Goal: Information Seeking & Learning: Learn about a topic

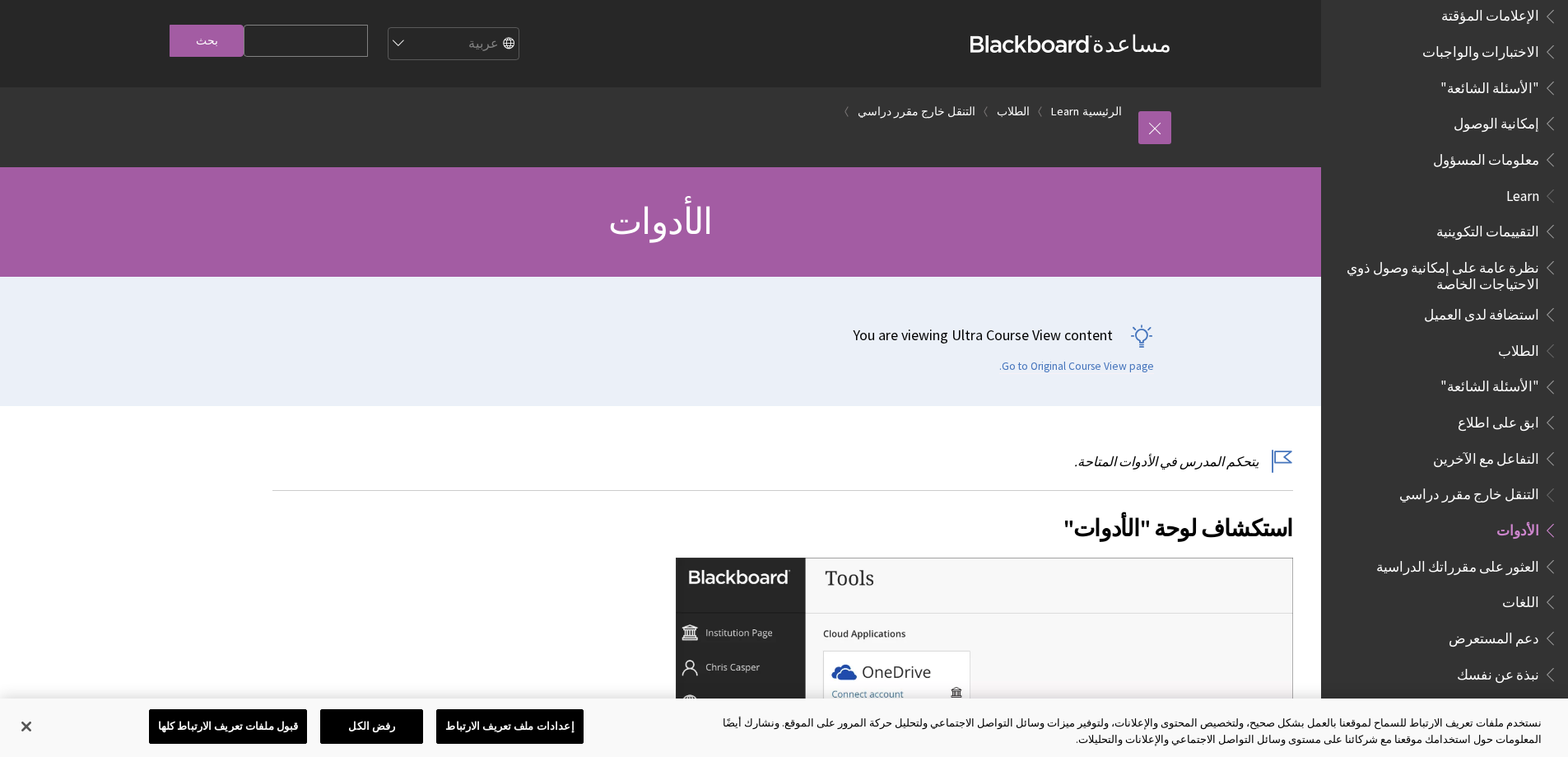
scroll to position [960, 0]
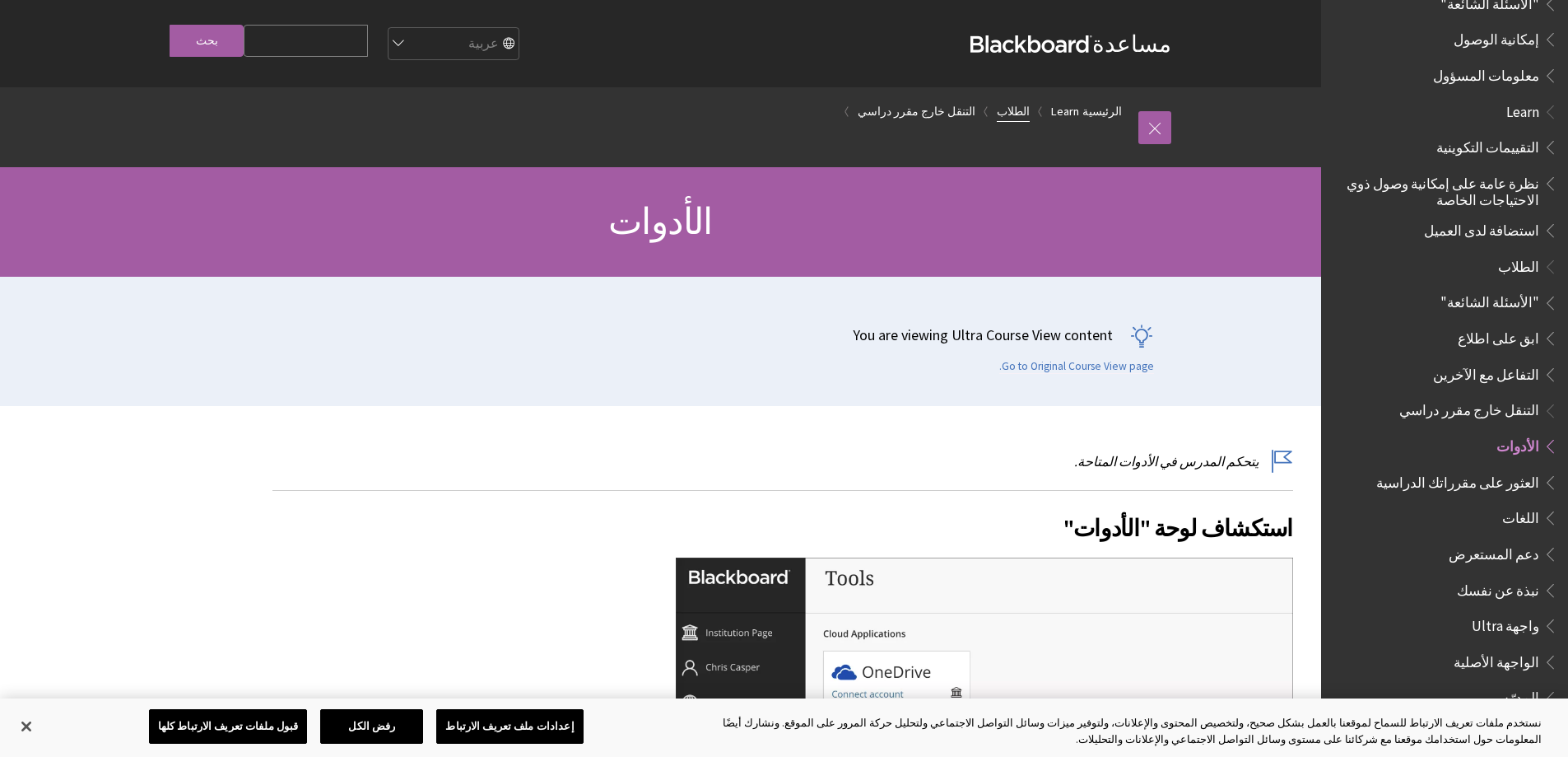
click at [1030, 107] on link "الطلاب" at bounding box center [1013, 112] width 33 height 21
click at [1508, 253] on span "الطلاب" at bounding box center [1519, 264] width 41 height 22
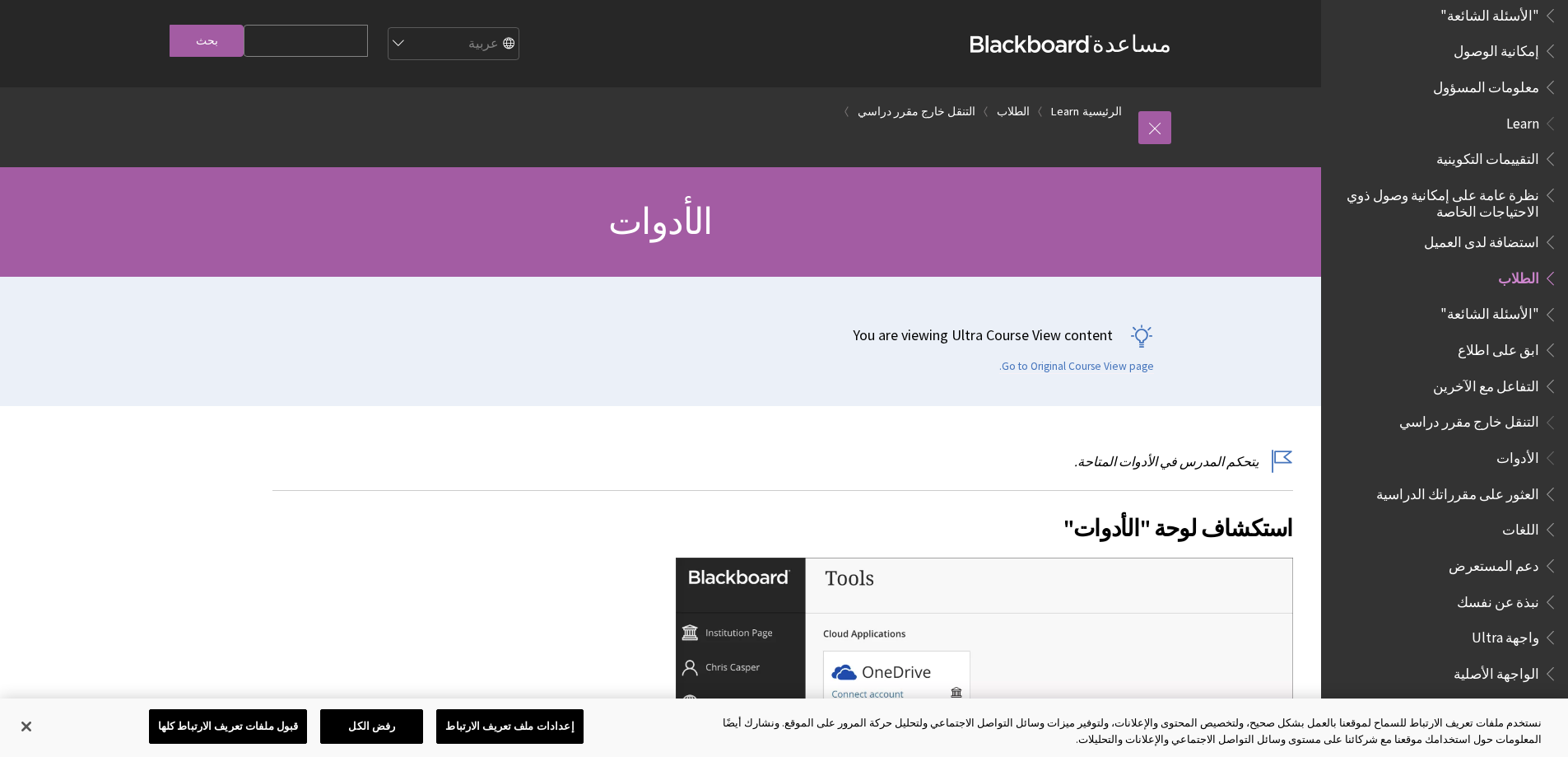
scroll to position [1043, 0]
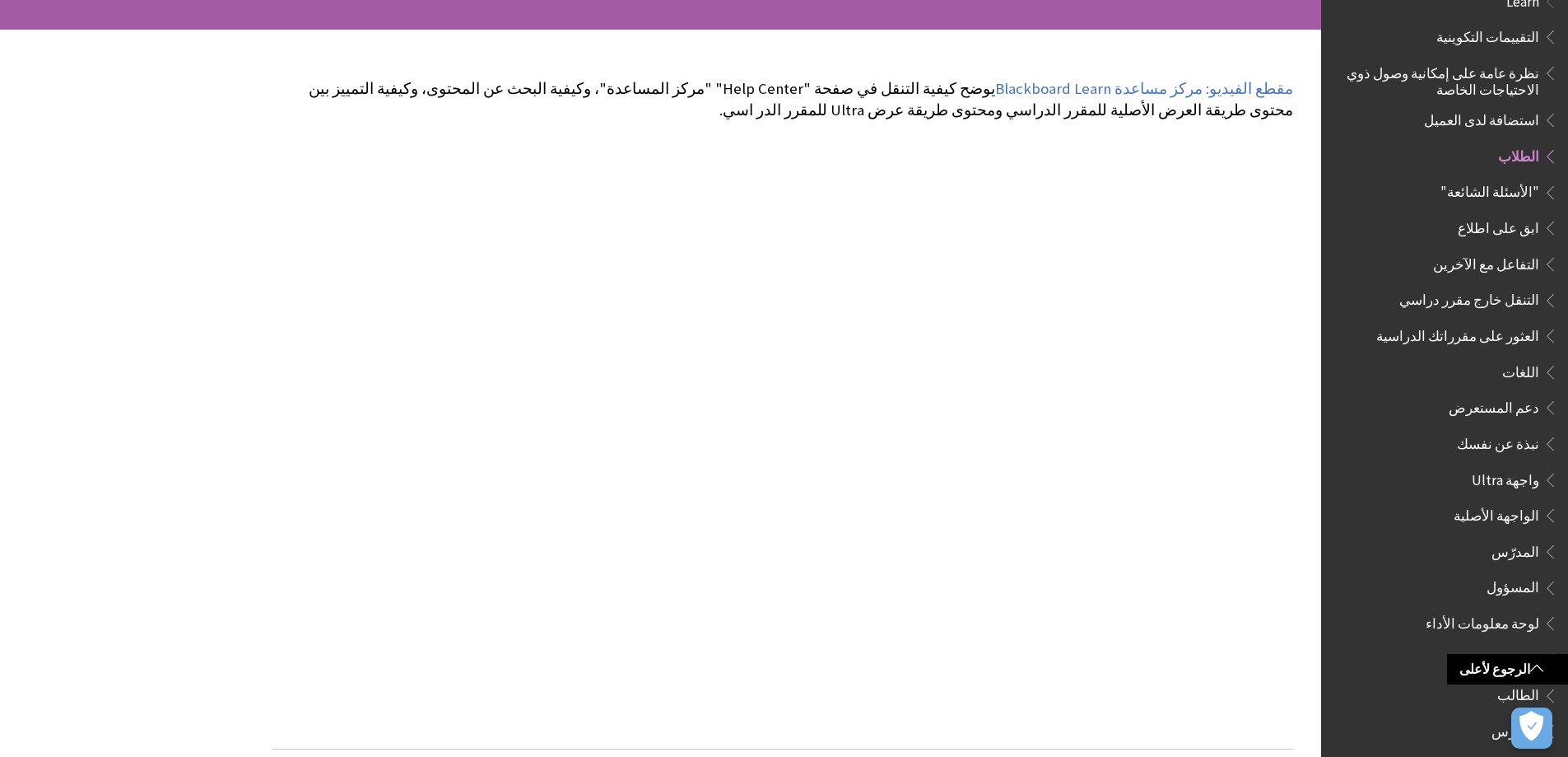
click at [1530, 146] on span "الطلاب" at bounding box center [1519, 154] width 41 height 22
click at [1544, 143] on span "Book outline for Blackboard Learn Help" at bounding box center [1548, 153] width 17 height 21
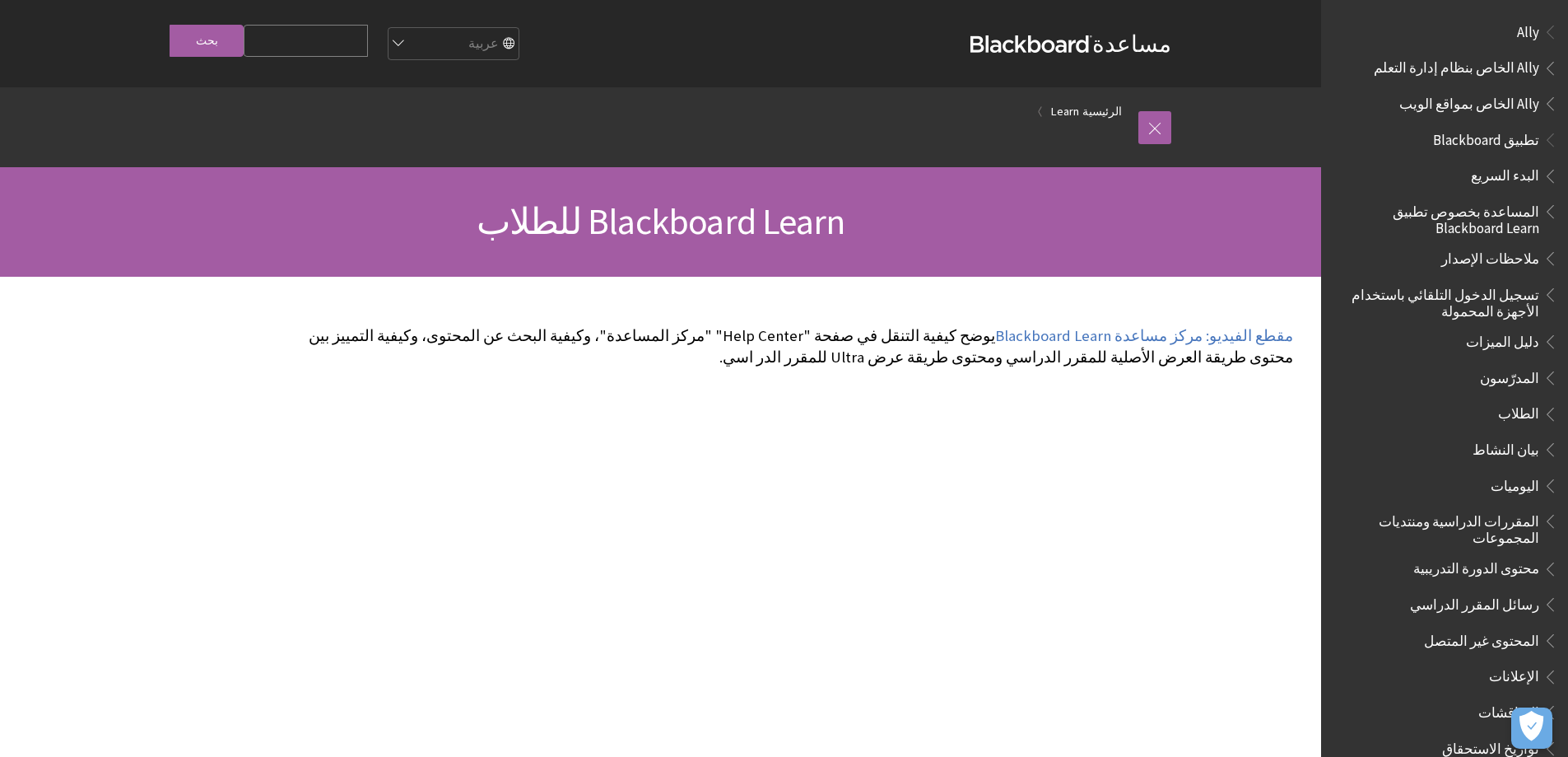
click at [1537, 410] on span "الطلاب" at bounding box center [1519, 411] width 41 height 22
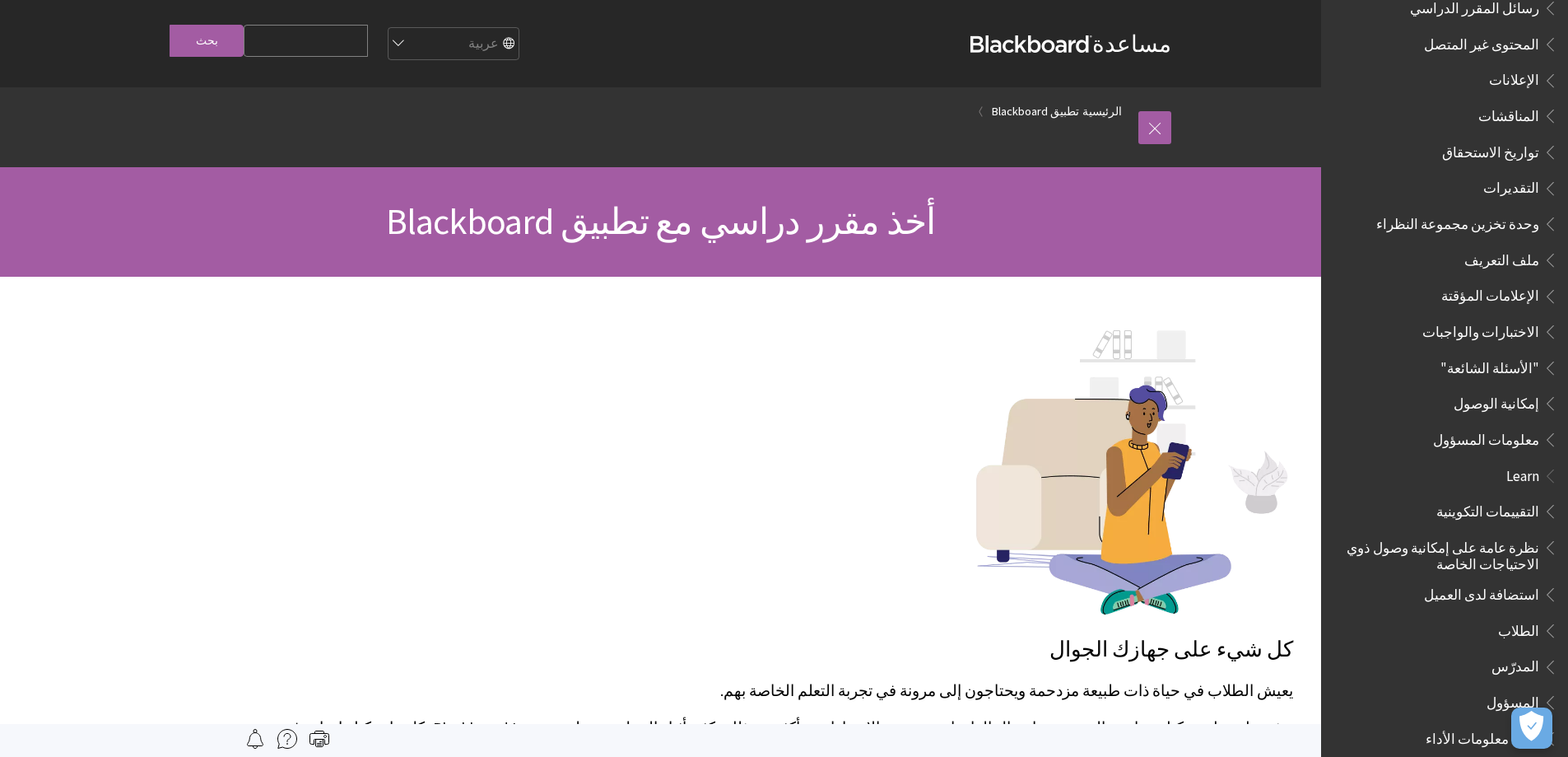
click at [284, 737] on img at bounding box center [287, 738] width 20 height 20
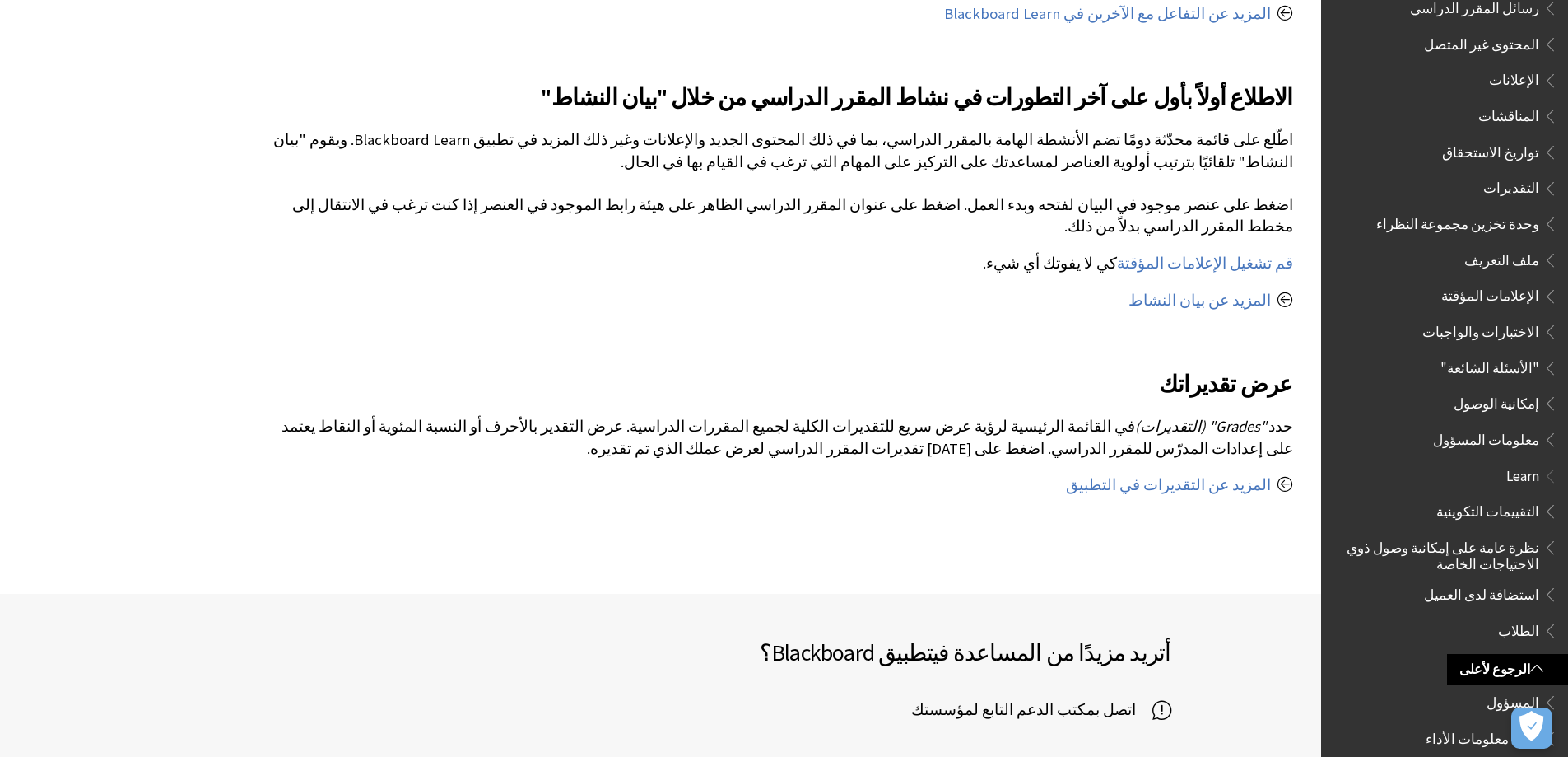
scroll to position [1431, 0]
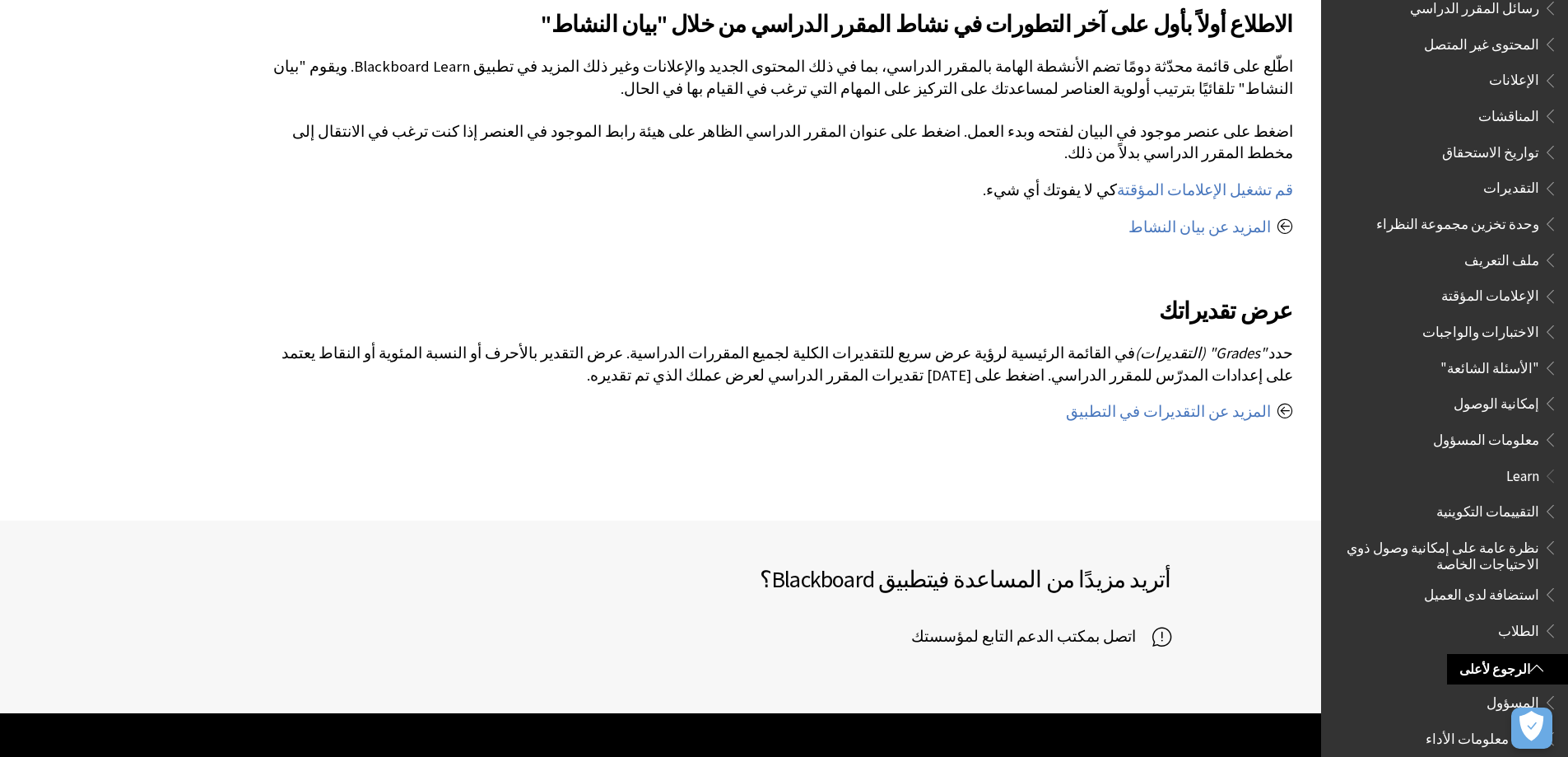
click at [995, 624] on span "اتصل بمكتب الدعم التابع لمؤسستك" at bounding box center [1031, 636] width 241 height 25
